Goal: Understand process/instructions: Learn how to perform a task or action

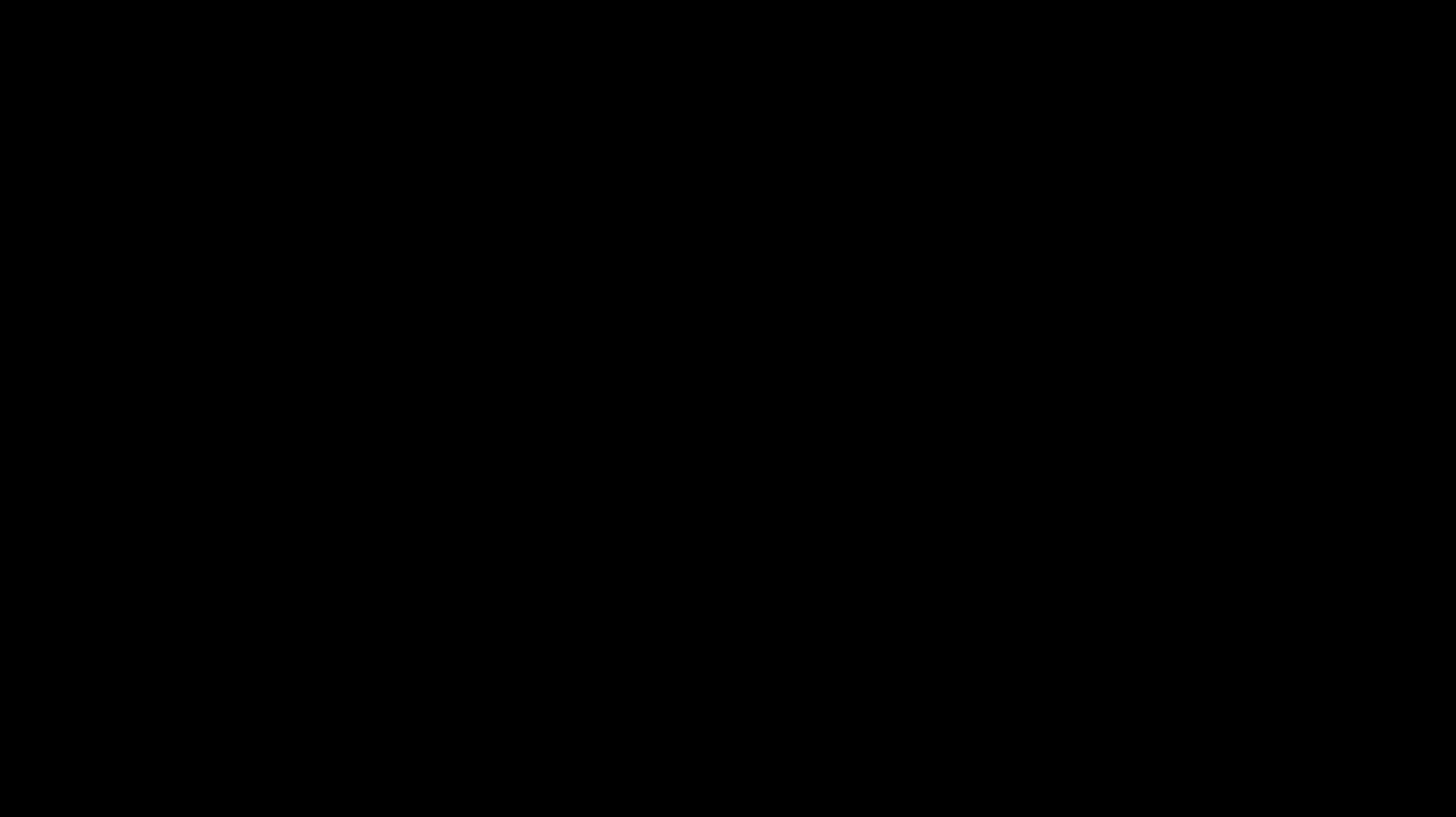
click at [793, 0] on html at bounding box center [728, 0] width 1456 height 0
click at [782, 0] on html at bounding box center [728, 0] width 1456 height 0
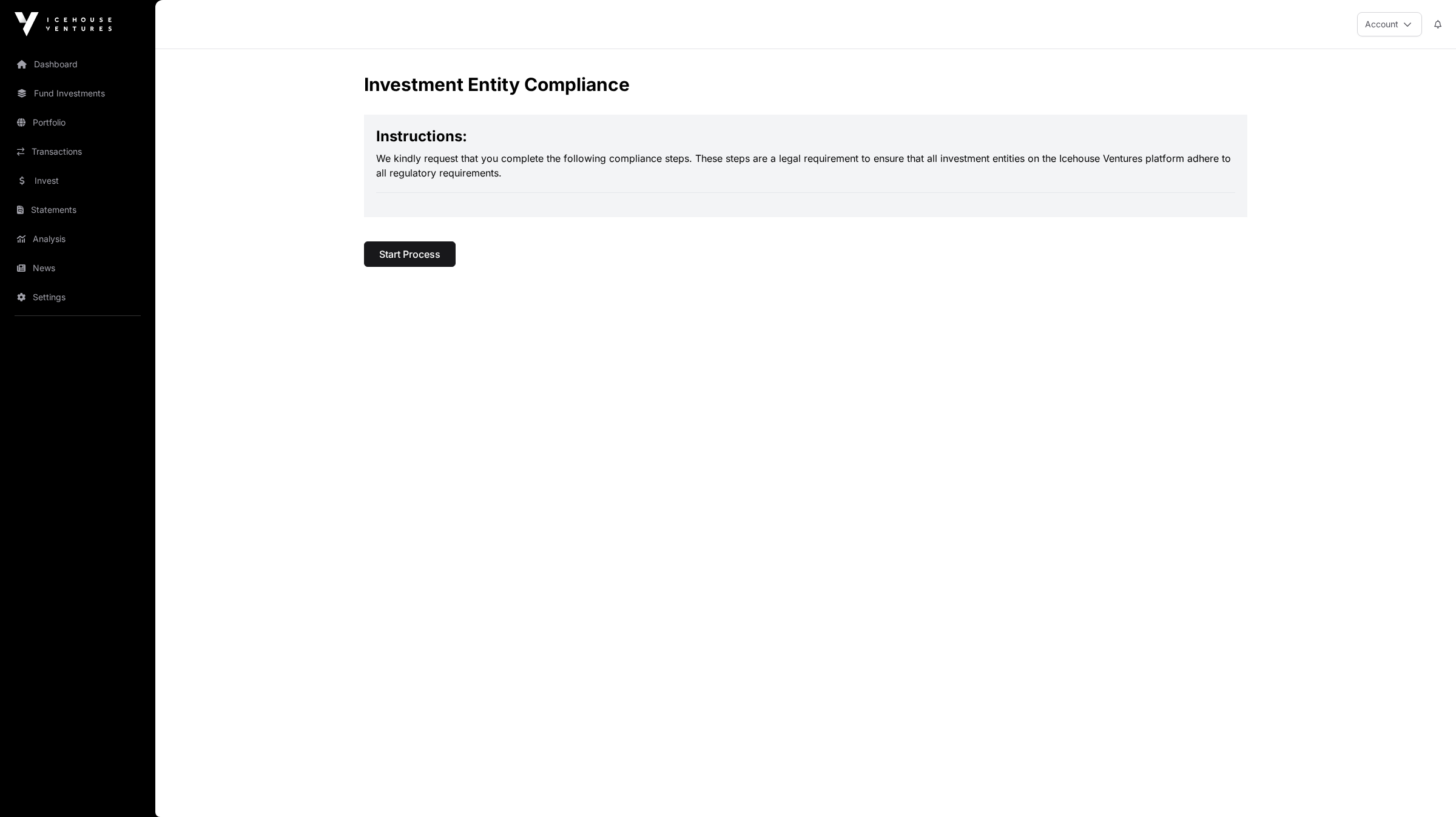
click at [831, 333] on main "Investment Entity Compliance Instructions: We kindly request that you complete …" at bounding box center [805, 433] width 1300 height 767
click at [781, 252] on div "Investment Entity Compliance Instructions: We kindly request that you complete …" at bounding box center [805, 170] width 884 height 194
